Goal: Information Seeking & Learning: Learn about a topic

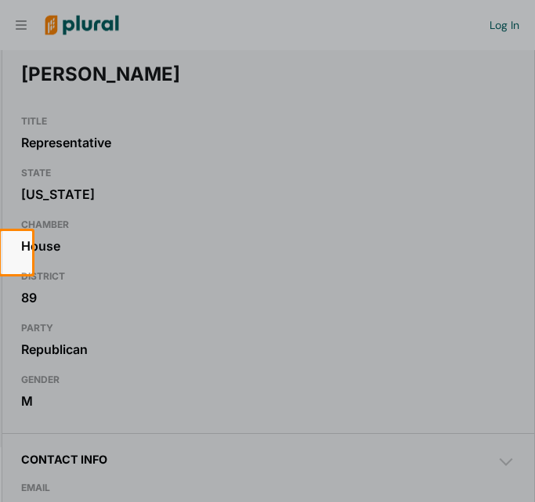
scroll to position [168, 0]
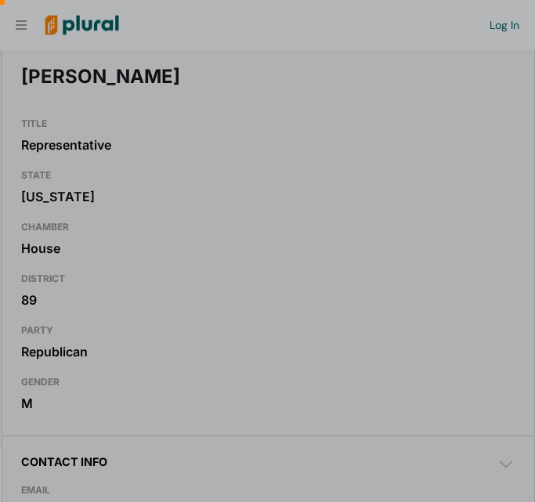
click at [24, 22] on div at bounding box center [267, 115] width 535 height 231
click at [90, 26] on div at bounding box center [267, 115] width 535 height 231
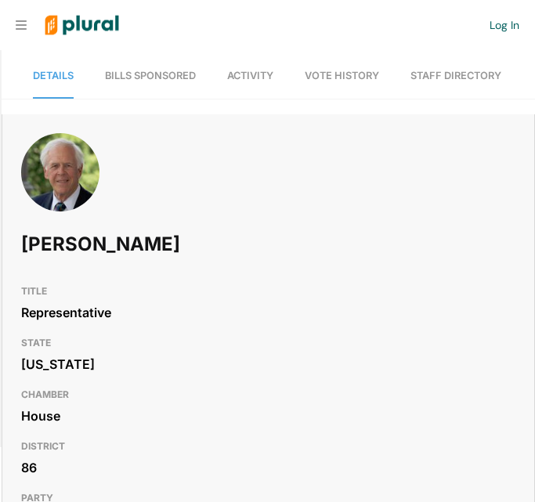
click at [135, 77] on span "Bills Sponsored" at bounding box center [150, 76] width 91 height 12
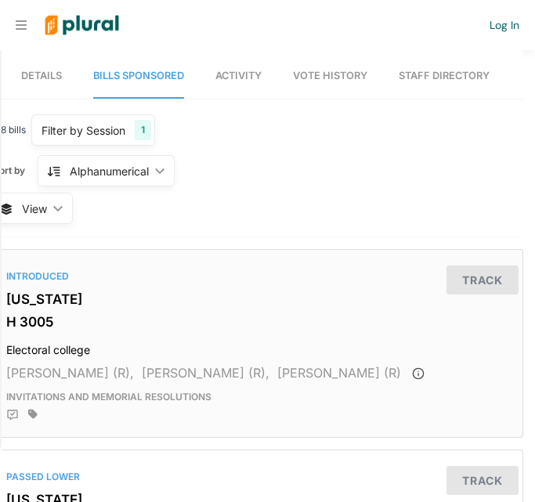
scroll to position [0, 12]
click at [244, 67] on link "Activity" at bounding box center [238, 76] width 46 height 45
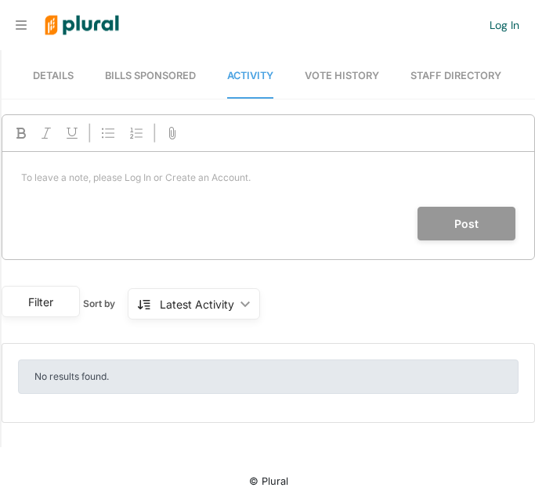
click at [70, 72] on span "Details" at bounding box center [53, 76] width 41 height 12
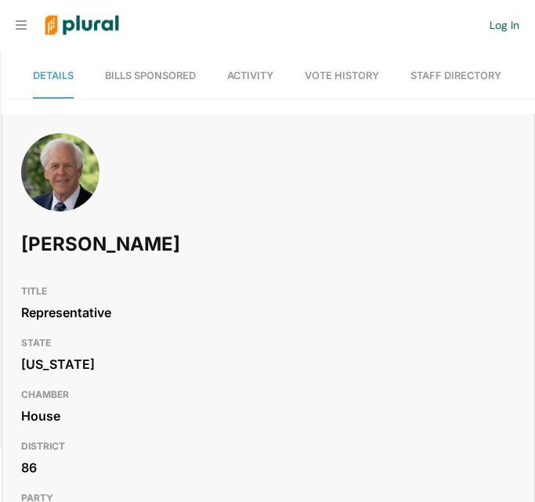
click at [150, 78] on span "Bills Sponsored" at bounding box center [150, 76] width 91 height 12
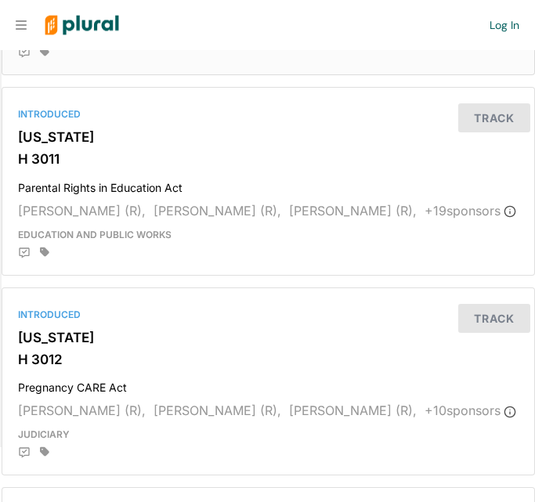
scroll to position [790, 0]
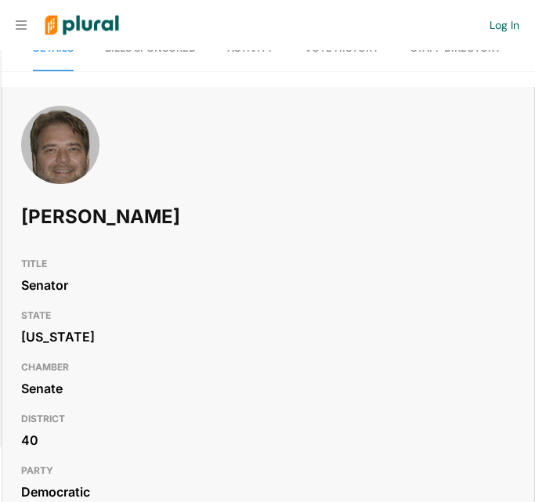
scroll to position [19, 0]
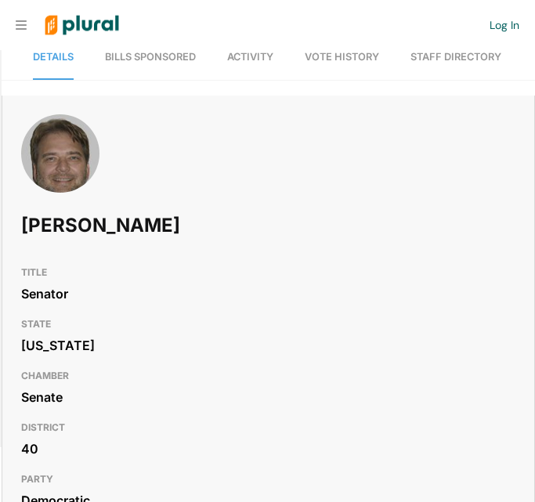
click at [151, 56] on span "Bills Sponsored" at bounding box center [150, 57] width 91 height 12
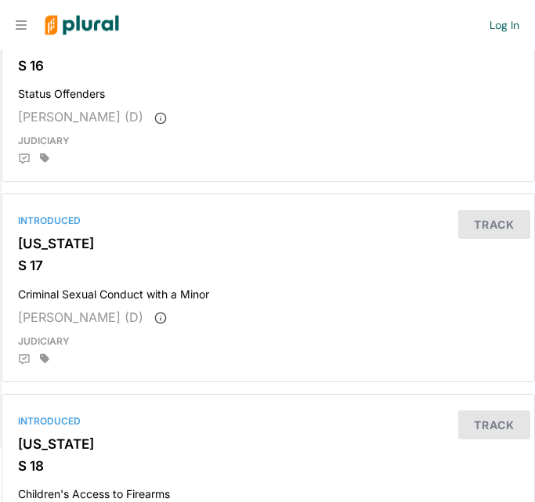
scroll to position [658, 0]
